Goal: Task Accomplishment & Management: Manage account settings

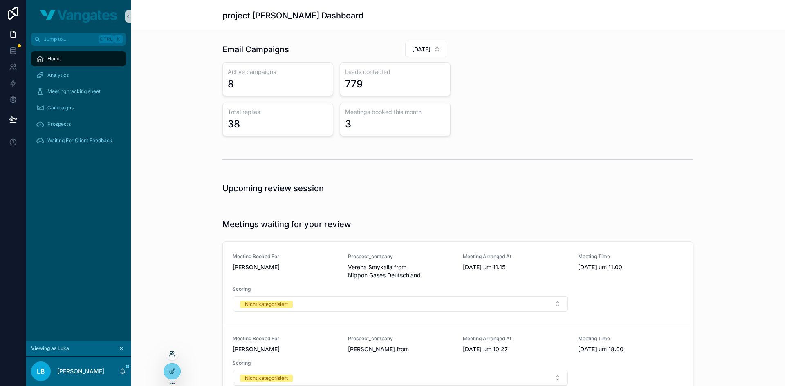
click at [170, 356] on icon at bounding box center [172, 354] width 7 height 7
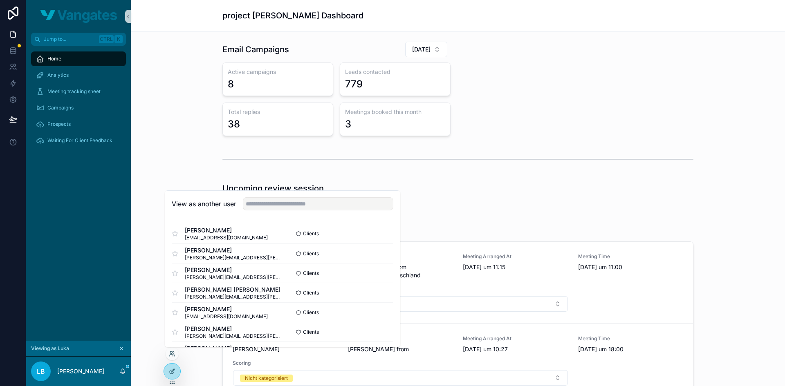
click at [287, 197] on div "View as another user" at bounding box center [282, 204] width 235 height 27
click at [287, 205] on input "text" at bounding box center [318, 203] width 150 height 13
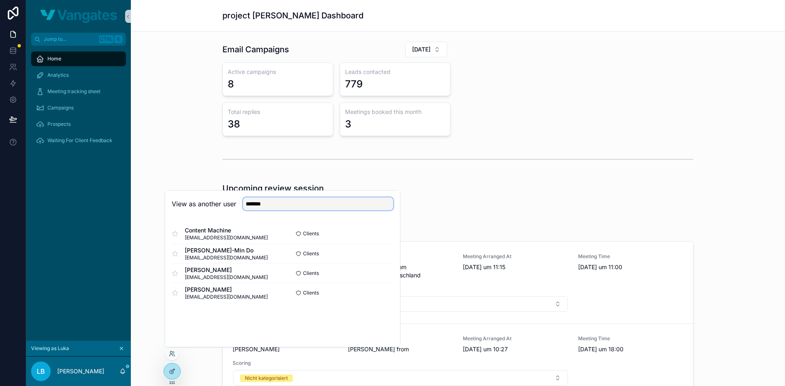
type input "*******"
click at [212, 235] on span "[EMAIL_ADDRESS][DOMAIN_NAME]" at bounding box center [226, 238] width 83 height 7
click at [221, 229] on span "Content Machine" at bounding box center [226, 230] width 83 height 8
click at [384, 291] on button "Select" at bounding box center [382, 293] width 21 height 12
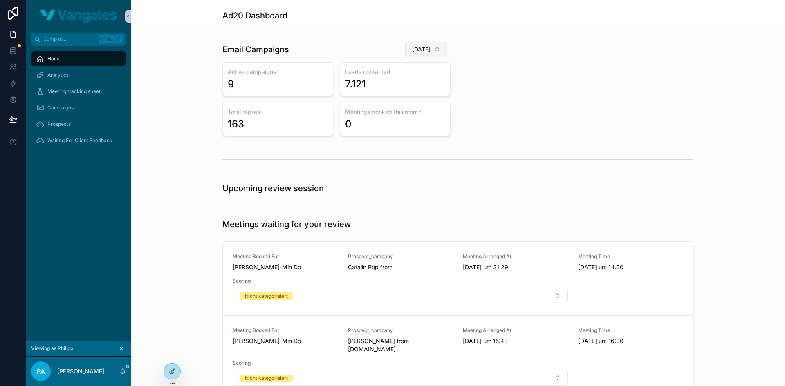
click at [421, 53] on span "[DATE]" at bounding box center [421, 49] width 18 height 8
click at [398, 107] on div "[DATE]" at bounding box center [414, 108] width 98 height 13
click at [418, 50] on span "[DATE]" at bounding box center [421, 49] width 18 height 8
click at [405, 123] on div "[DATE]" at bounding box center [419, 121] width 98 height 13
